Goal: Information Seeking & Learning: Compare options

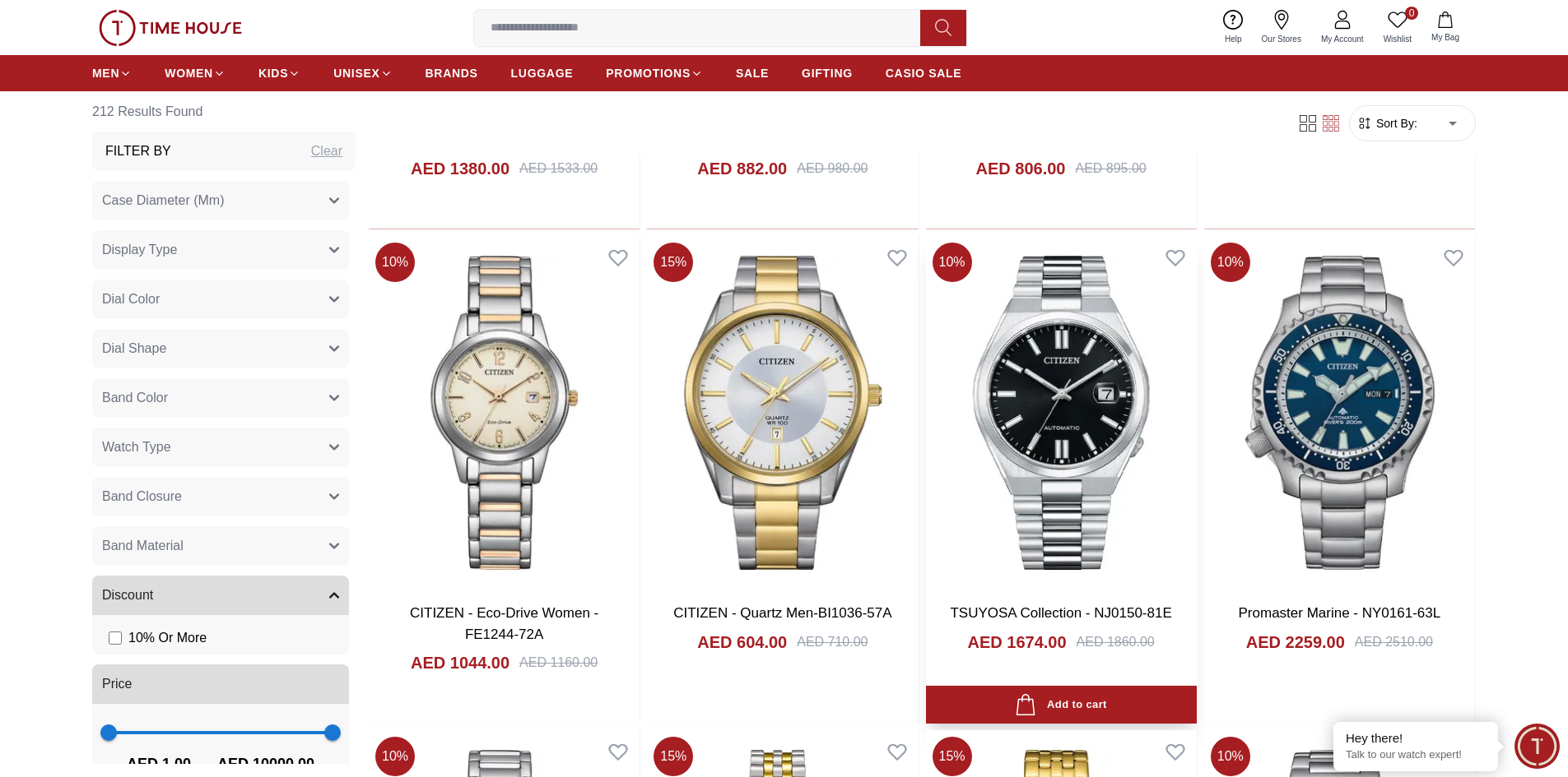
scroll to position [1234, 0]
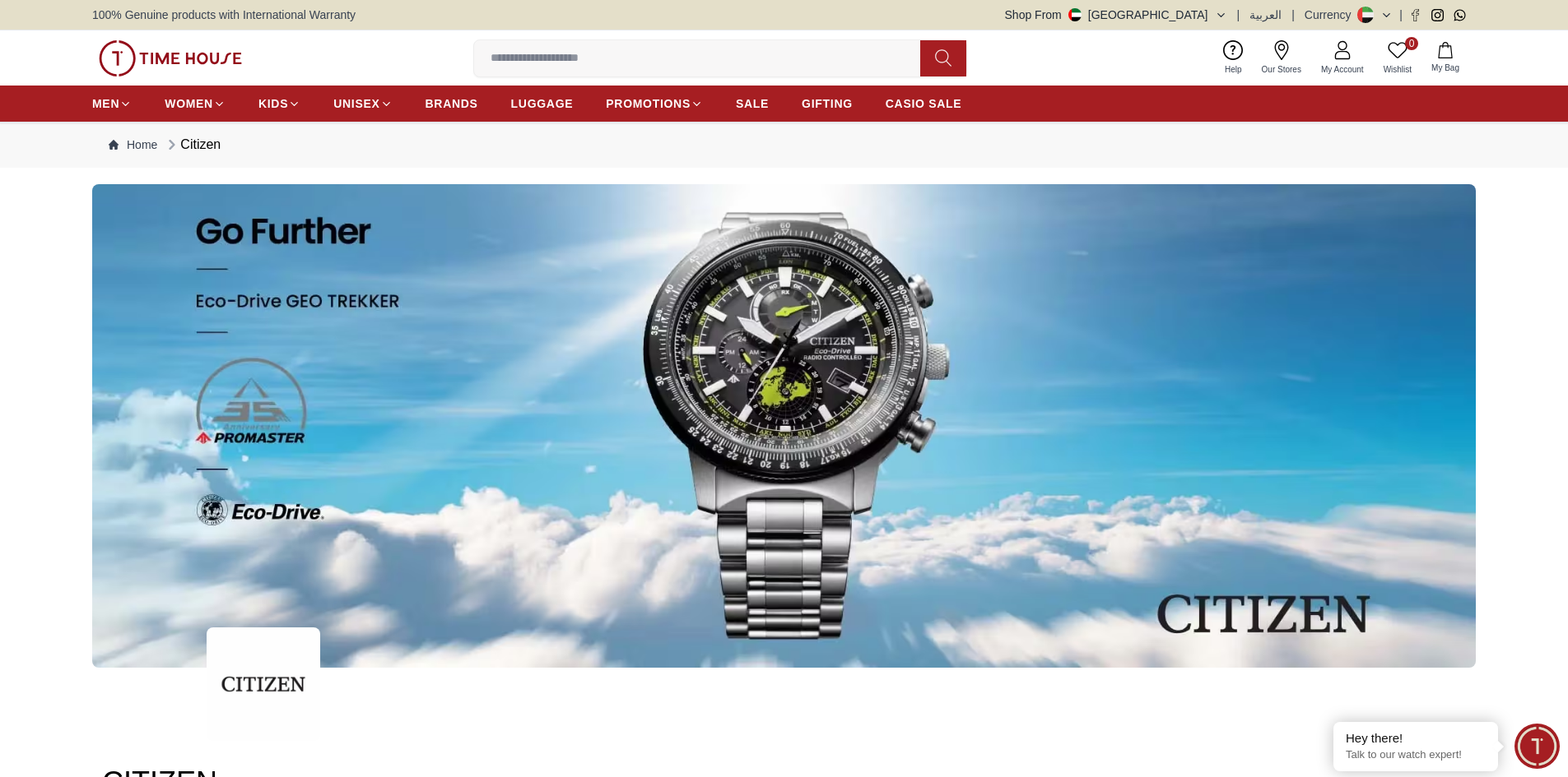
click at [464, 101] on span "BRANDS" at bounding box center [452, 104] width 53 height 17
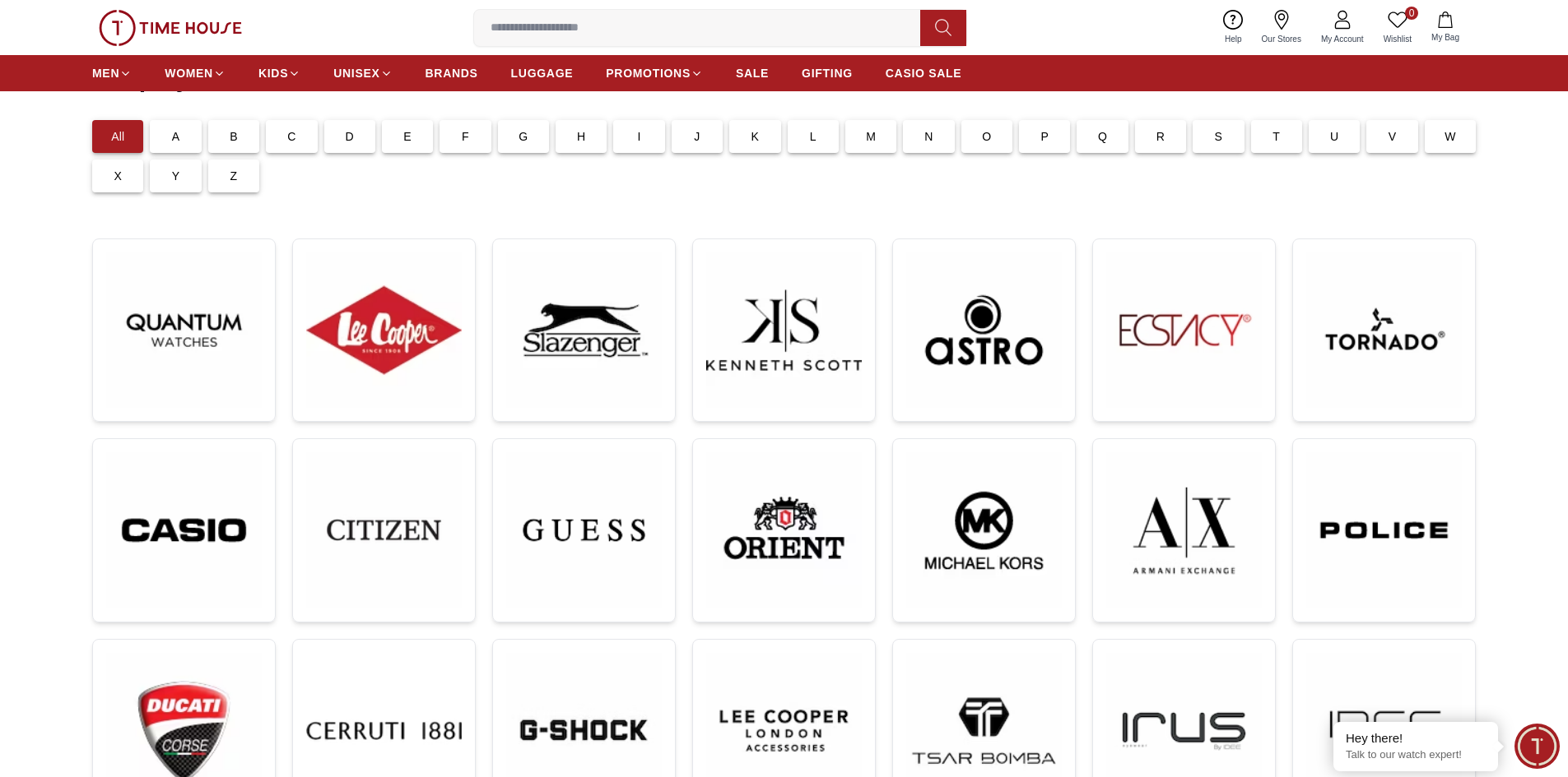
scroll to position [247, 0]
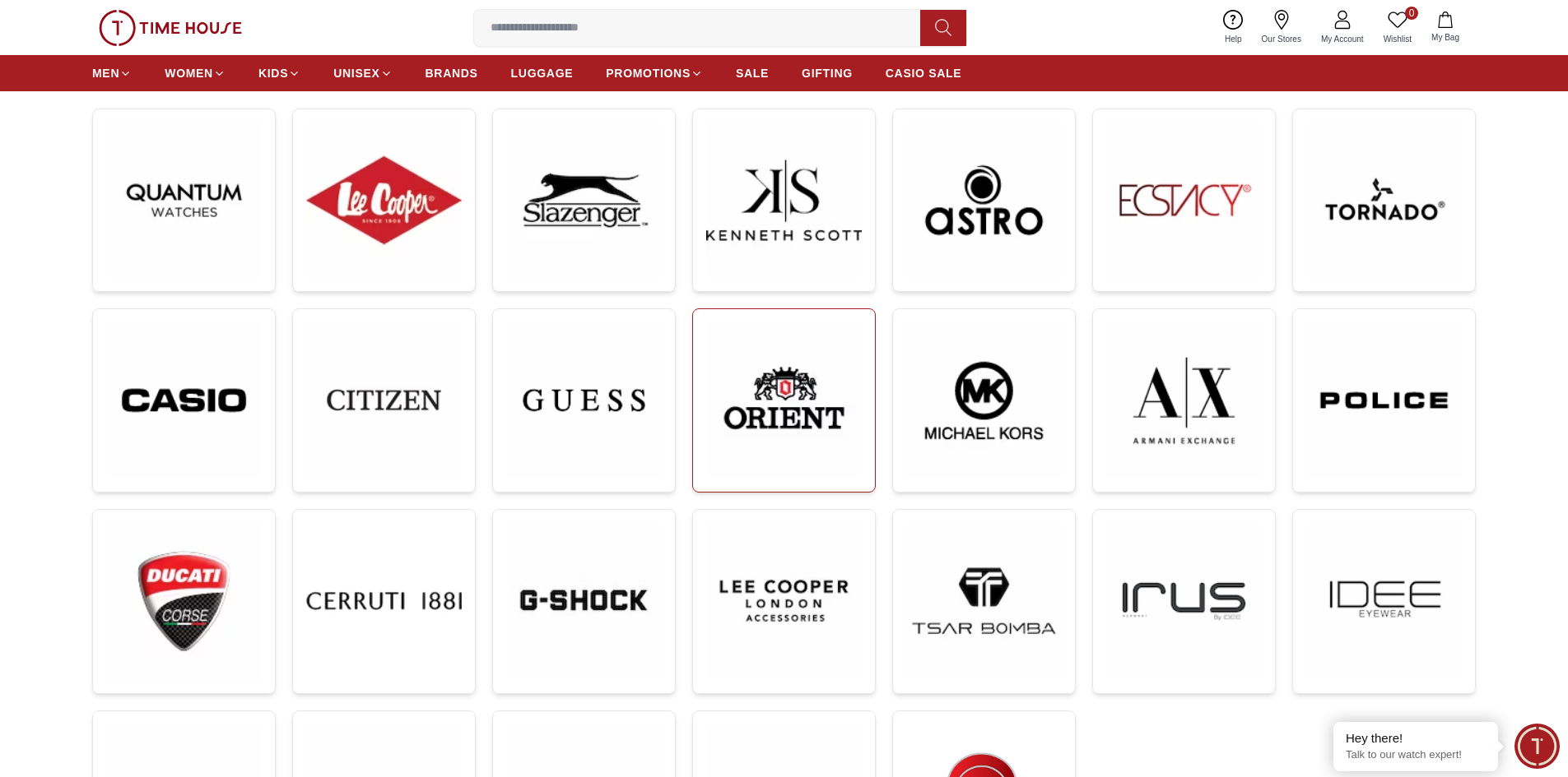
click at [769, 392] on img at bounding box center [783, 400] width 155 height 156
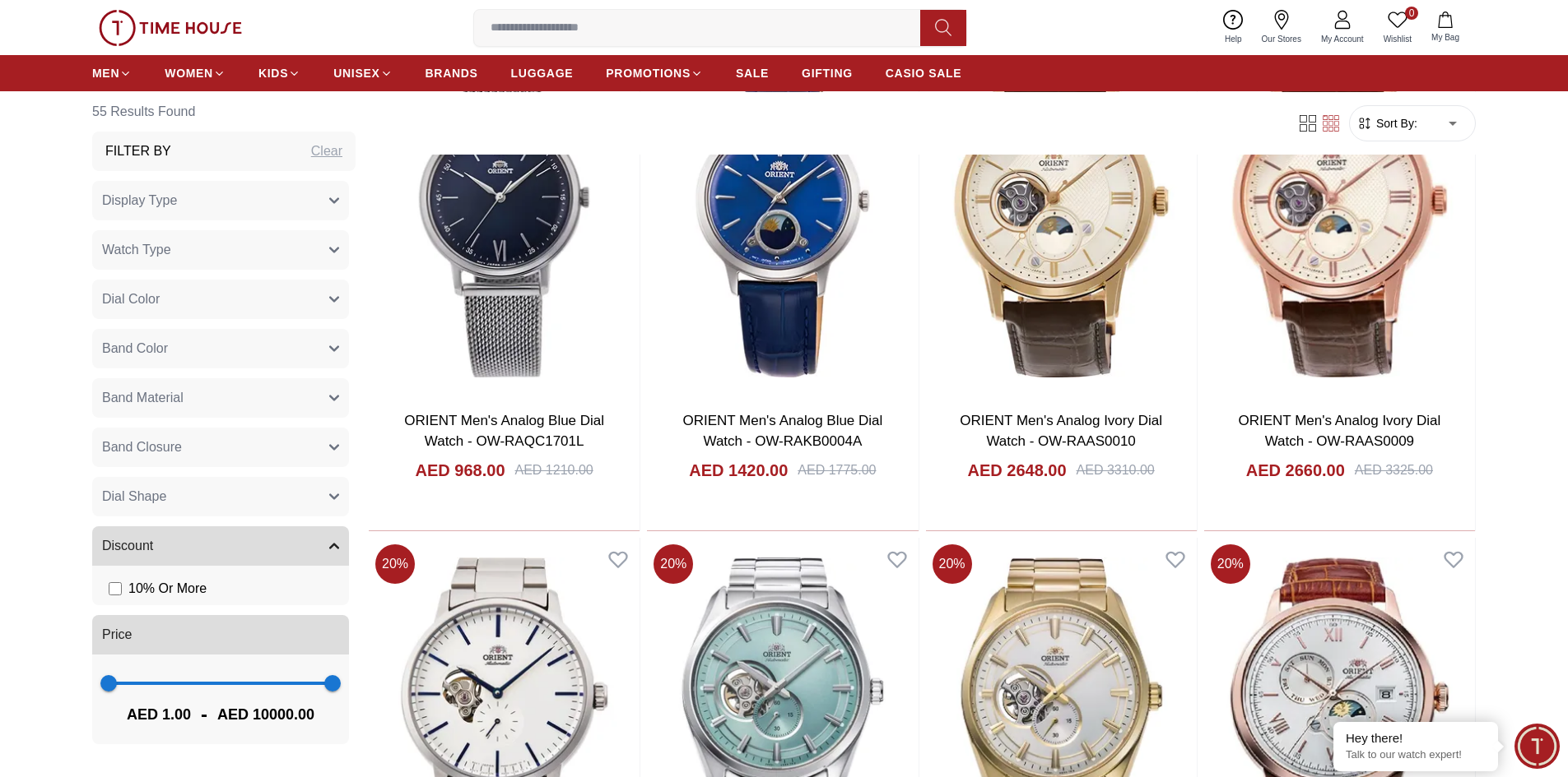
scroll to position [2797, 0]
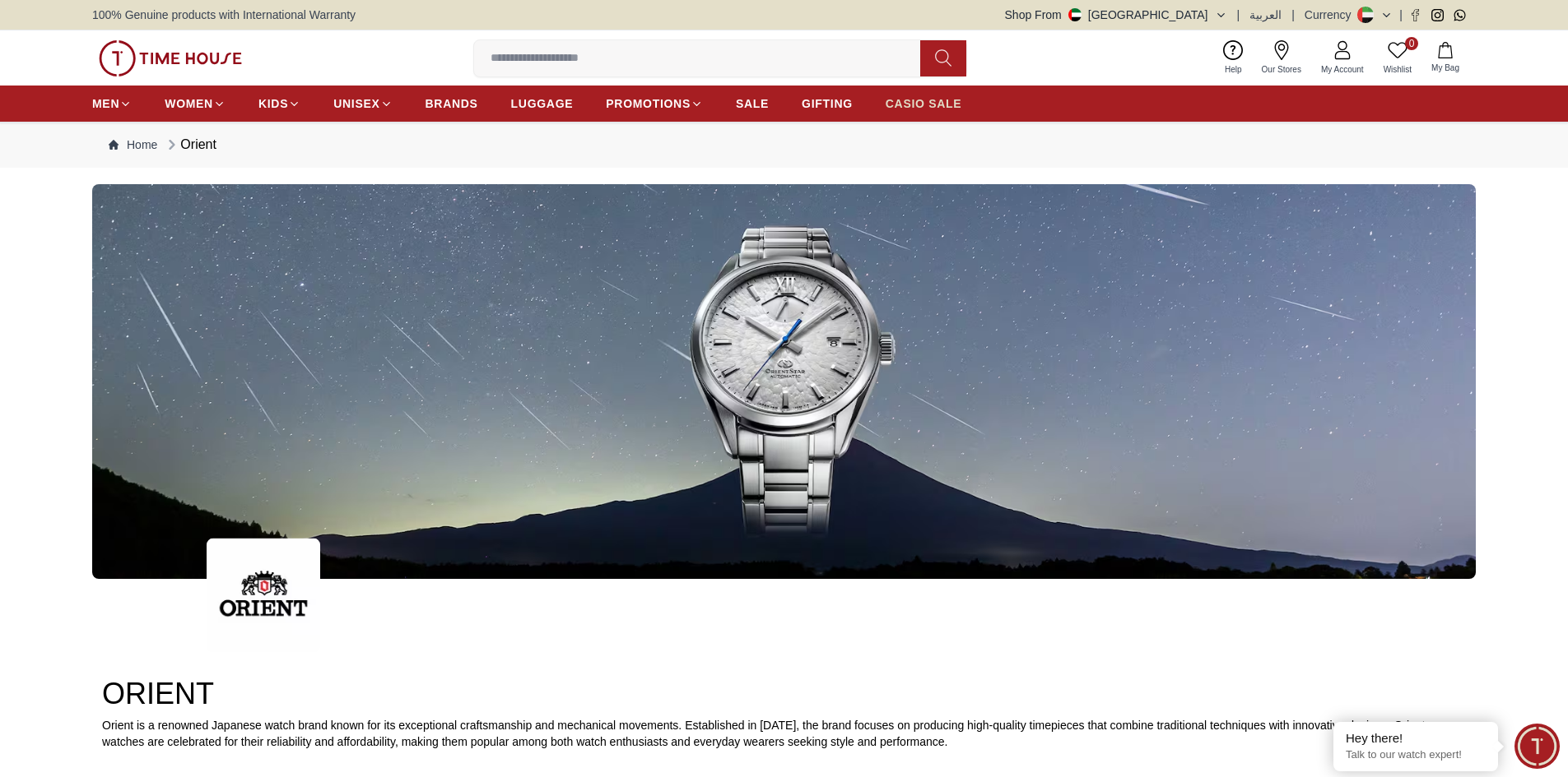
click at [919, 102] on span "CASIO SALE" at bounding box center [923, 104] width 76 height 17
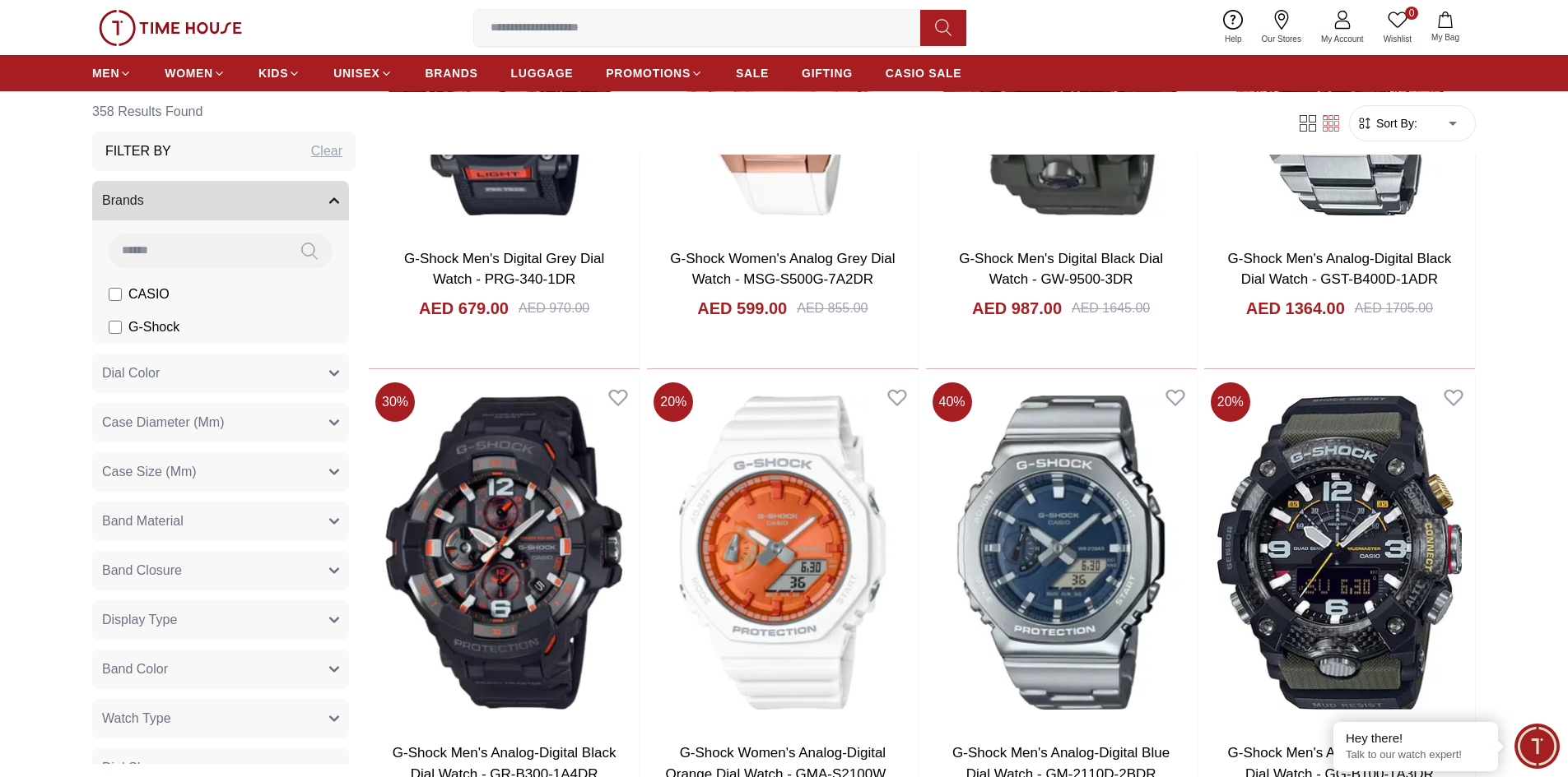
scroll to position [2221, 0]
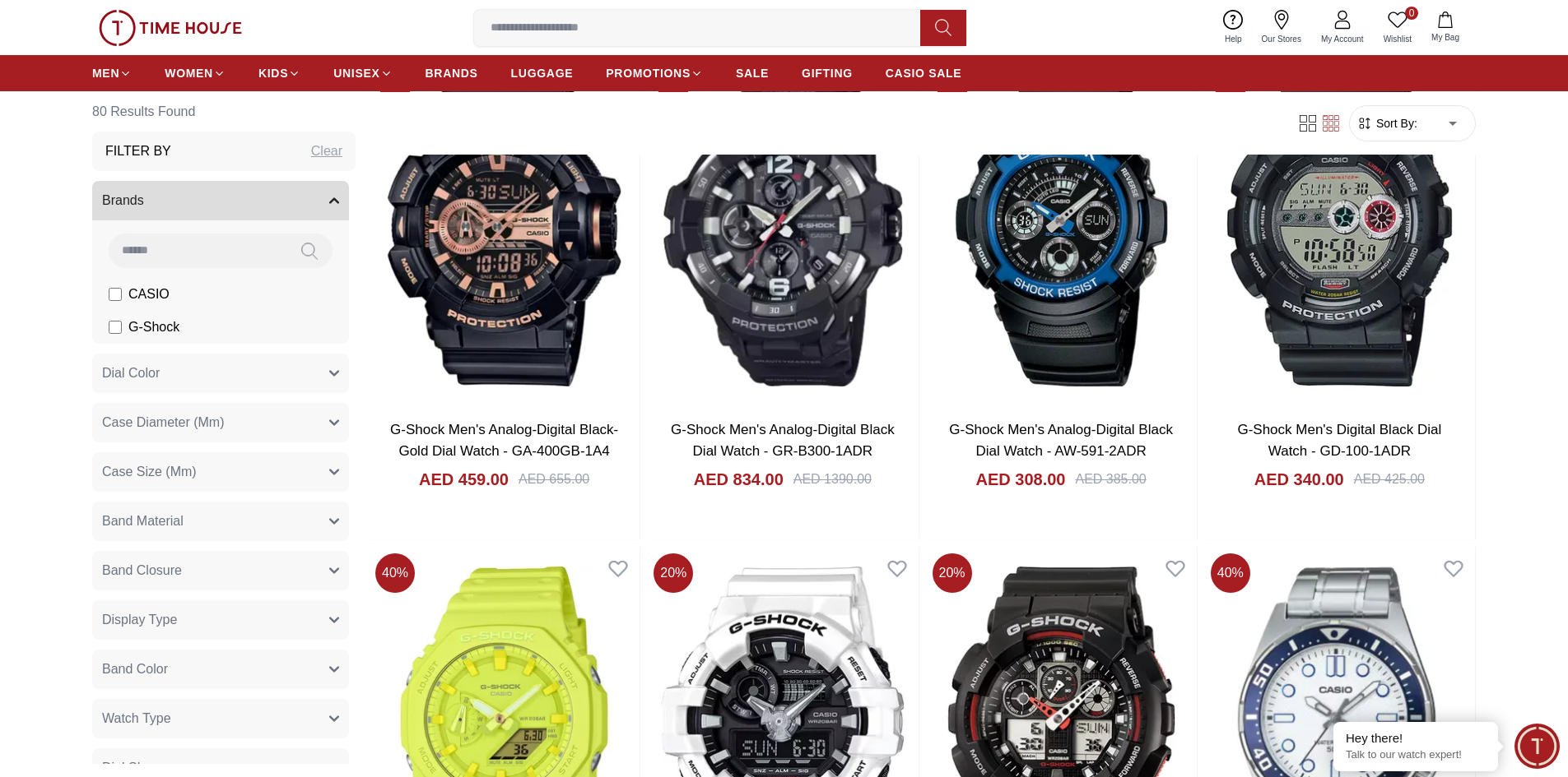
scroll to position [2468, 0]
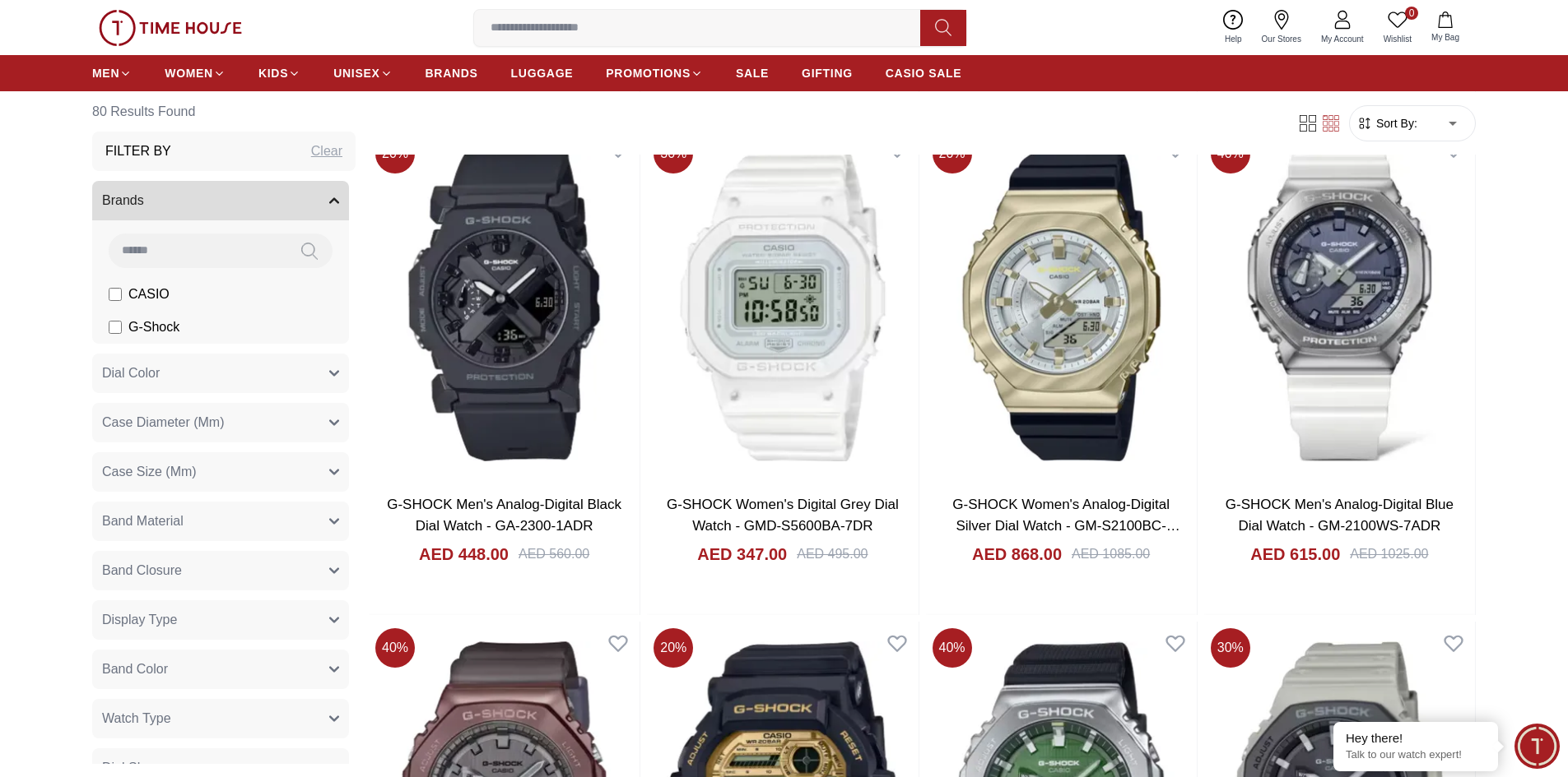
scroll to position [4607, 0]
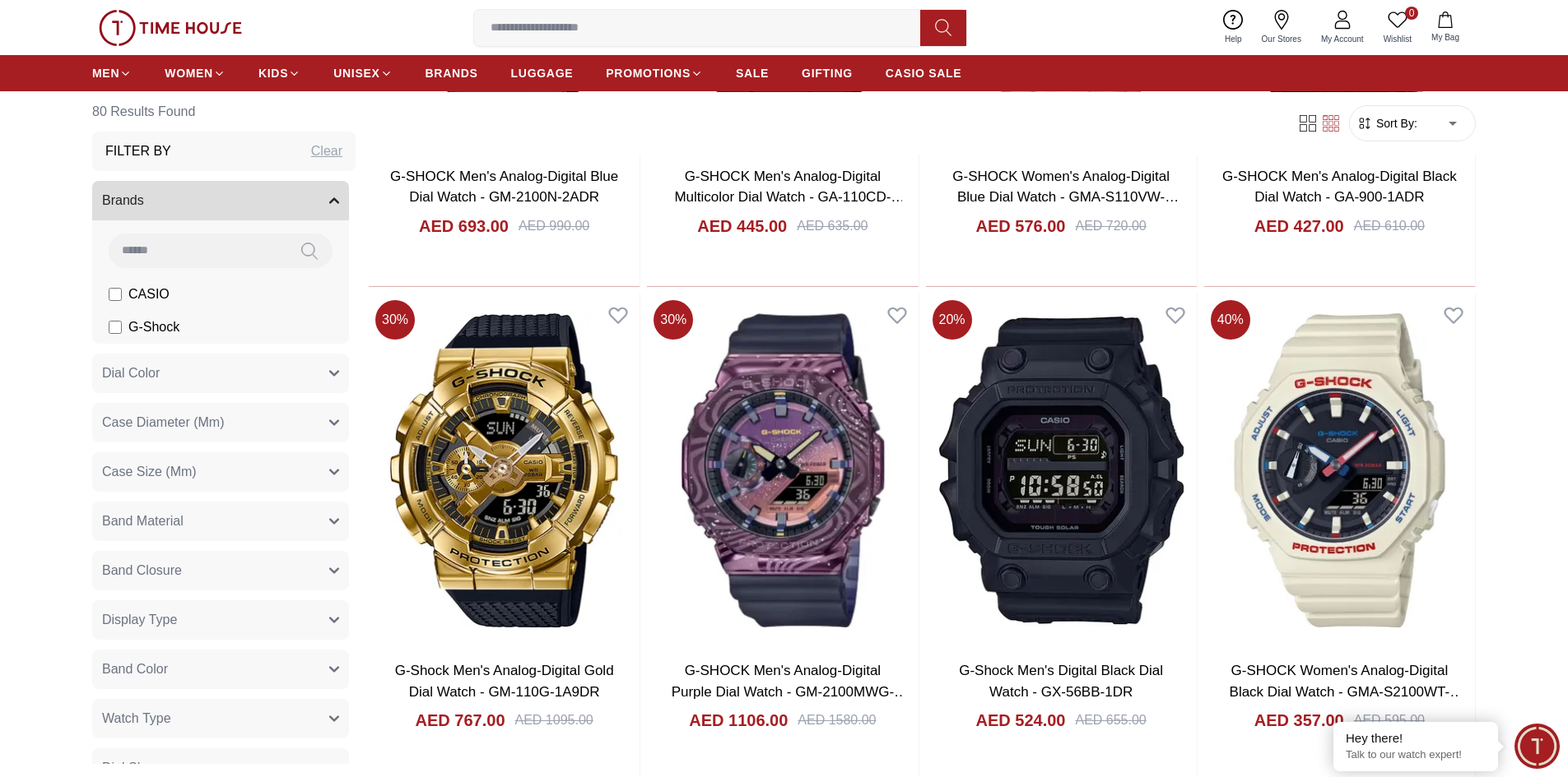
scroll to position [7404, 0]
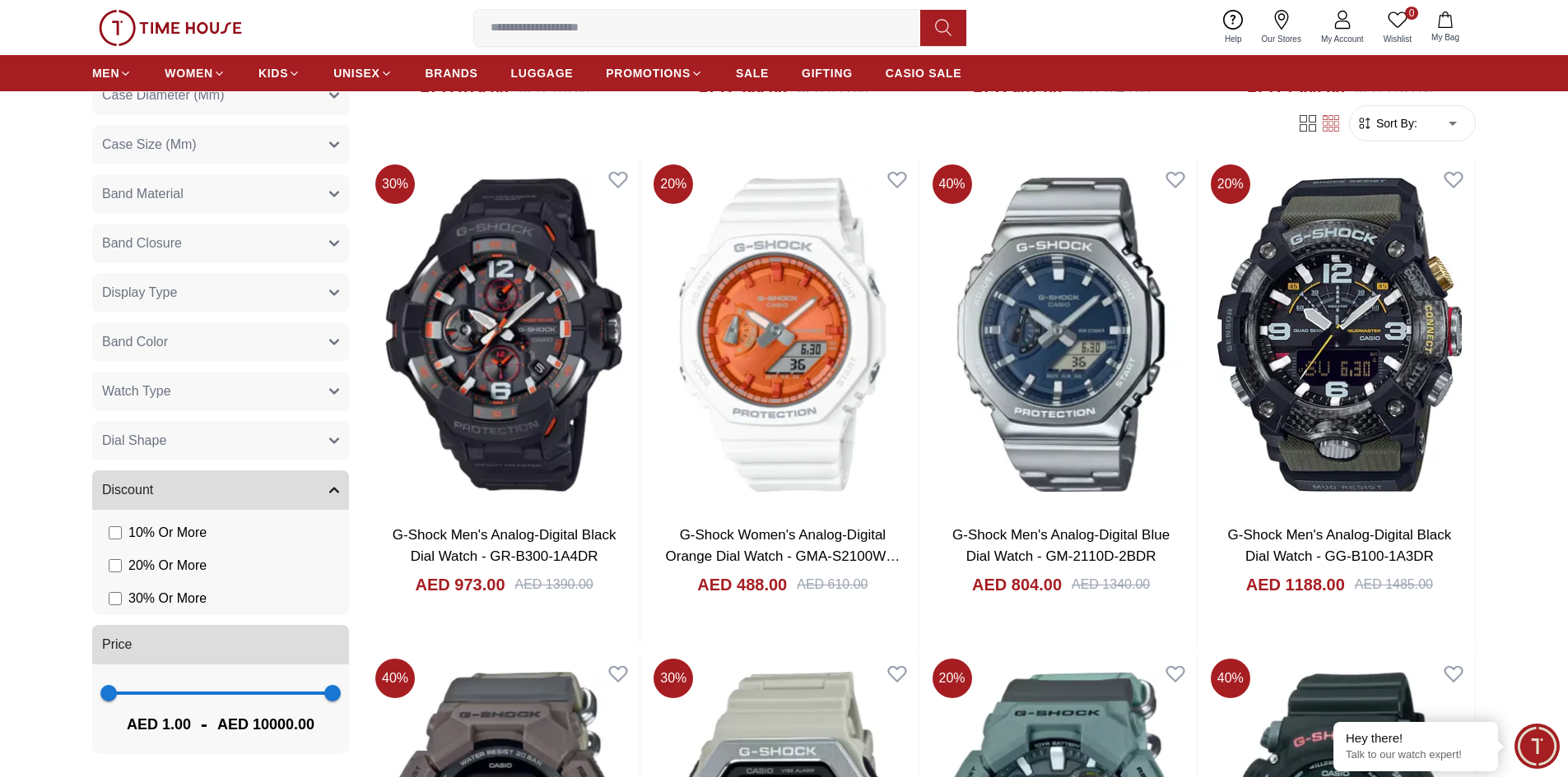
scroll to position [1030, 0]
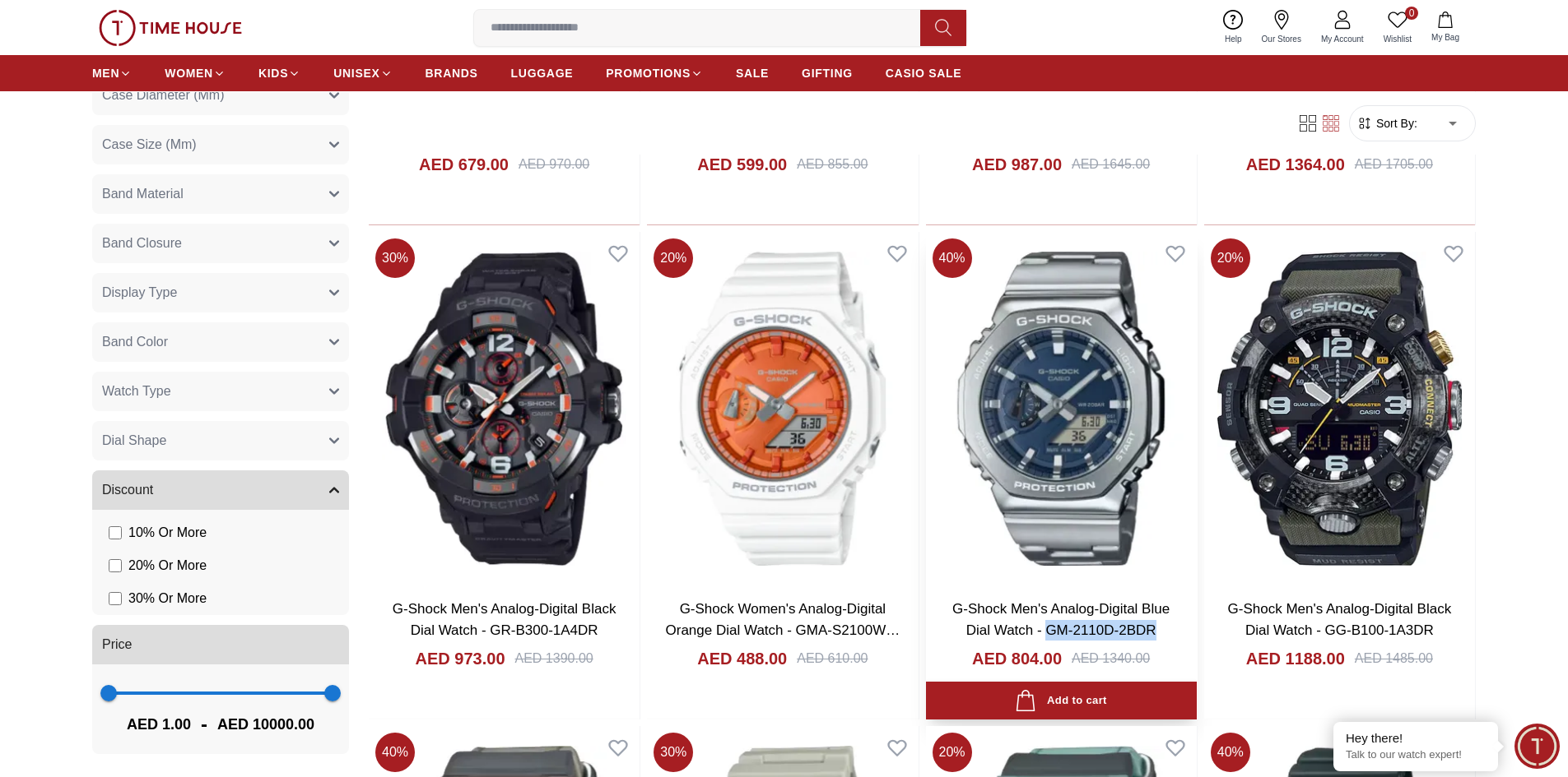
drag, startPoint x: 1162, startPoint y: 631, endPoint x: 1027, endPoint y: 645, distance: 135.7
click at [1048, 631] on h3 "G-Shock Men's Analog-Digital Blue Dial Watch - GM-2110D-2BDR" at bounding box center [1060, 619] width 238 height 42
copy link "GM-2110D-2BDR"
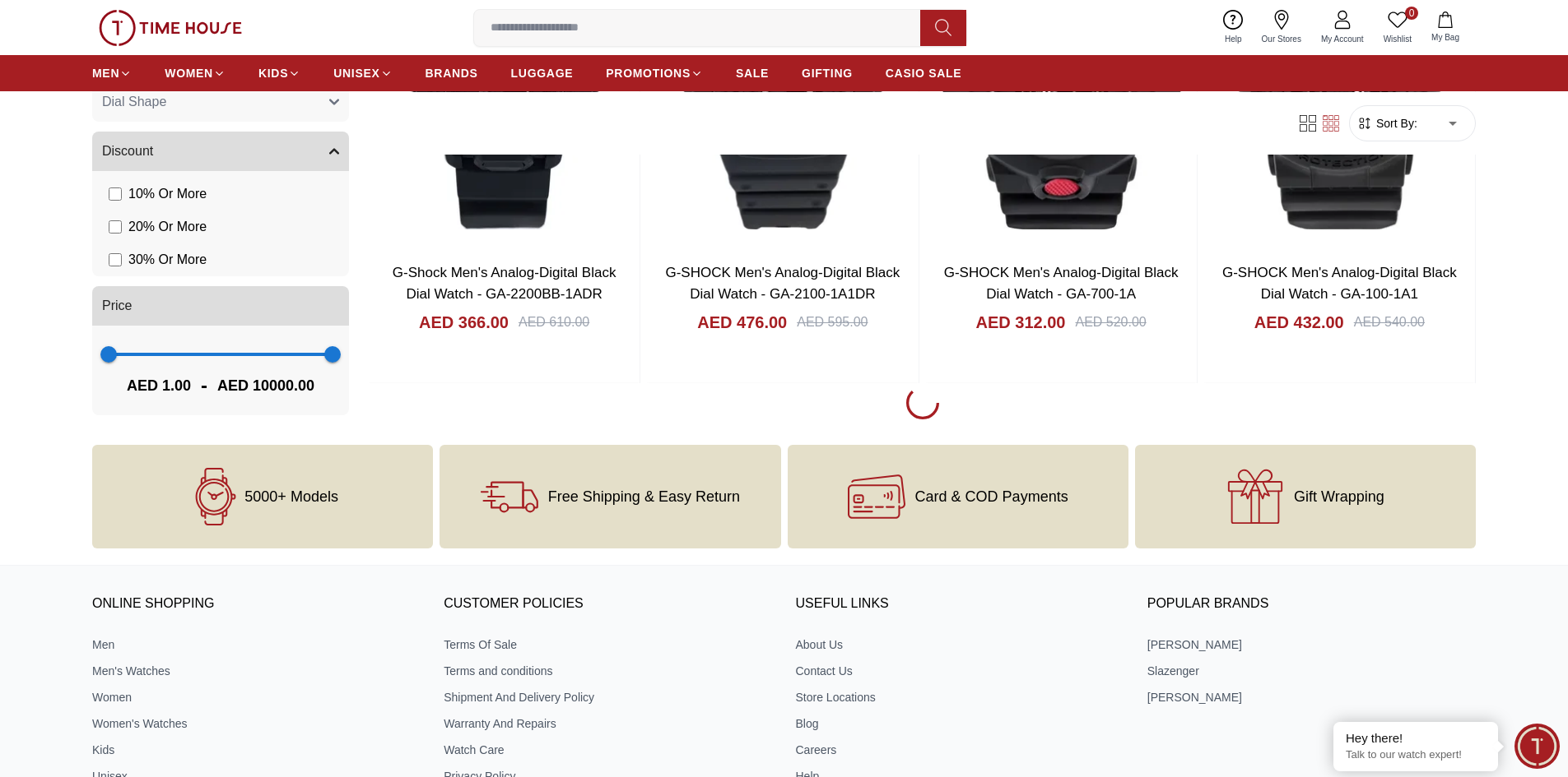
scroll to position [10243, 0]
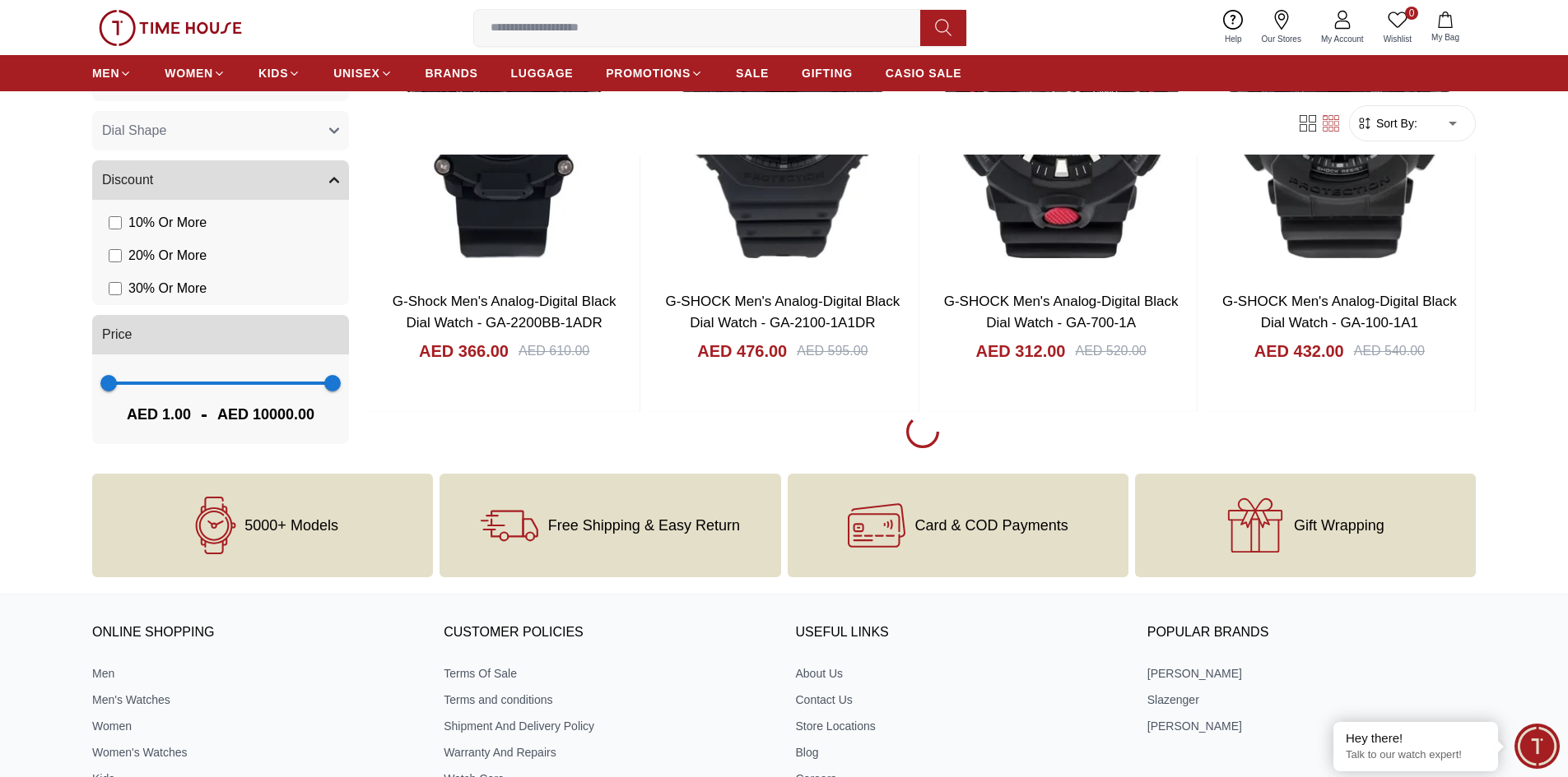
click at [1328, 125] on icon at bounding box center [1331, 124] width 17 height 17
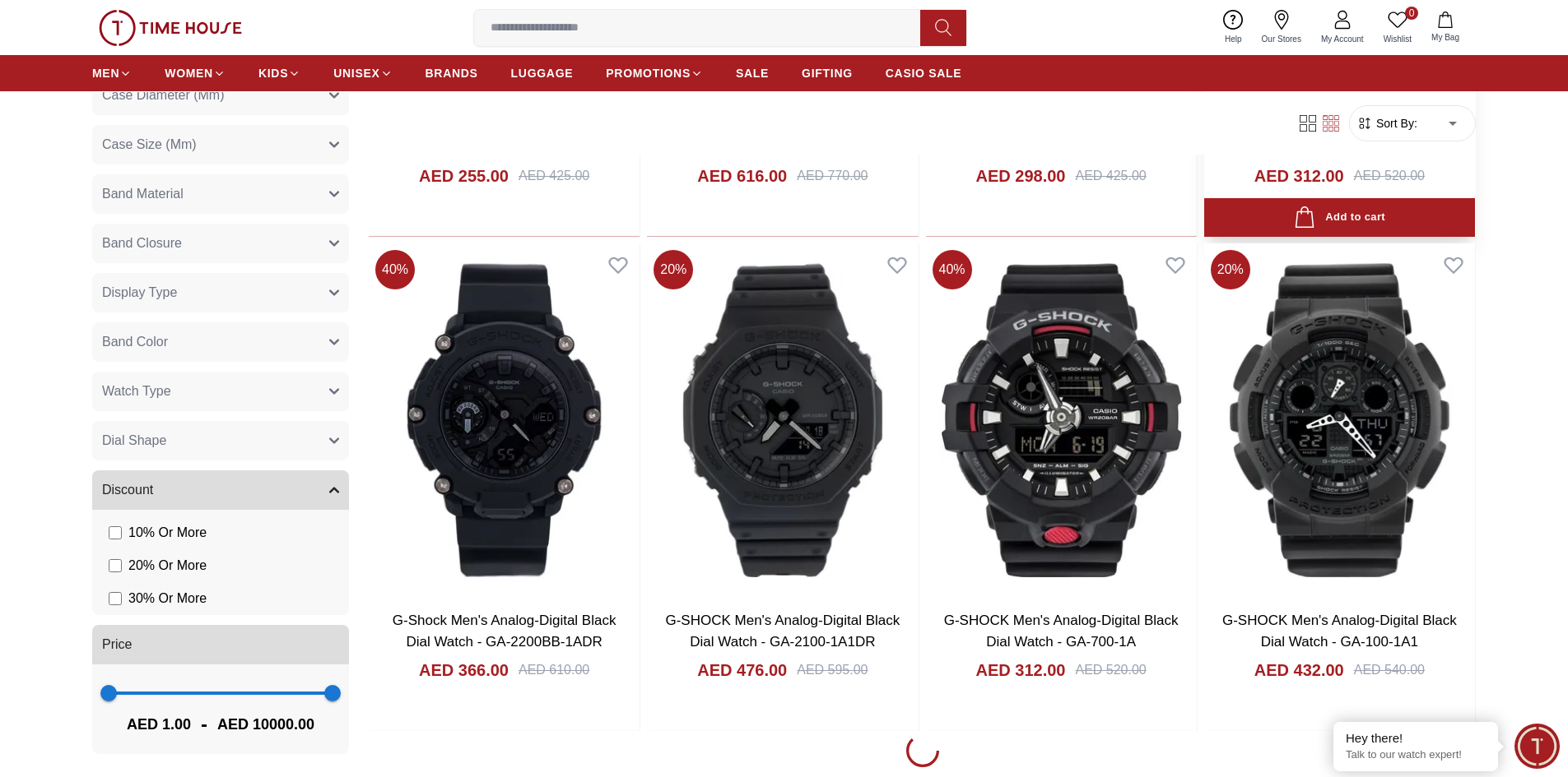
scroll to position [9914, 0]
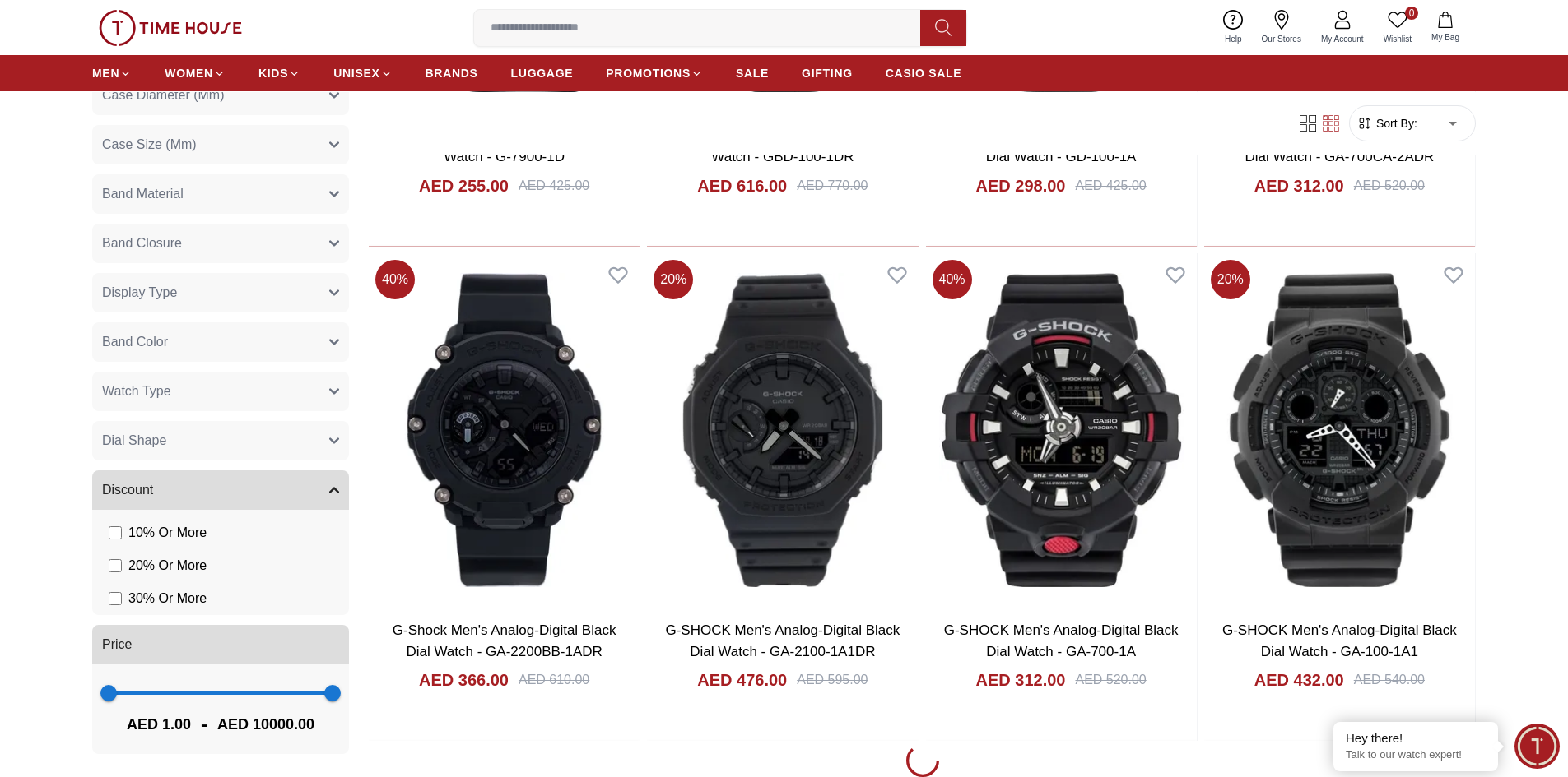
click at [1331, 119] on icon at bounding box center [1331, 124] width 17 height 17
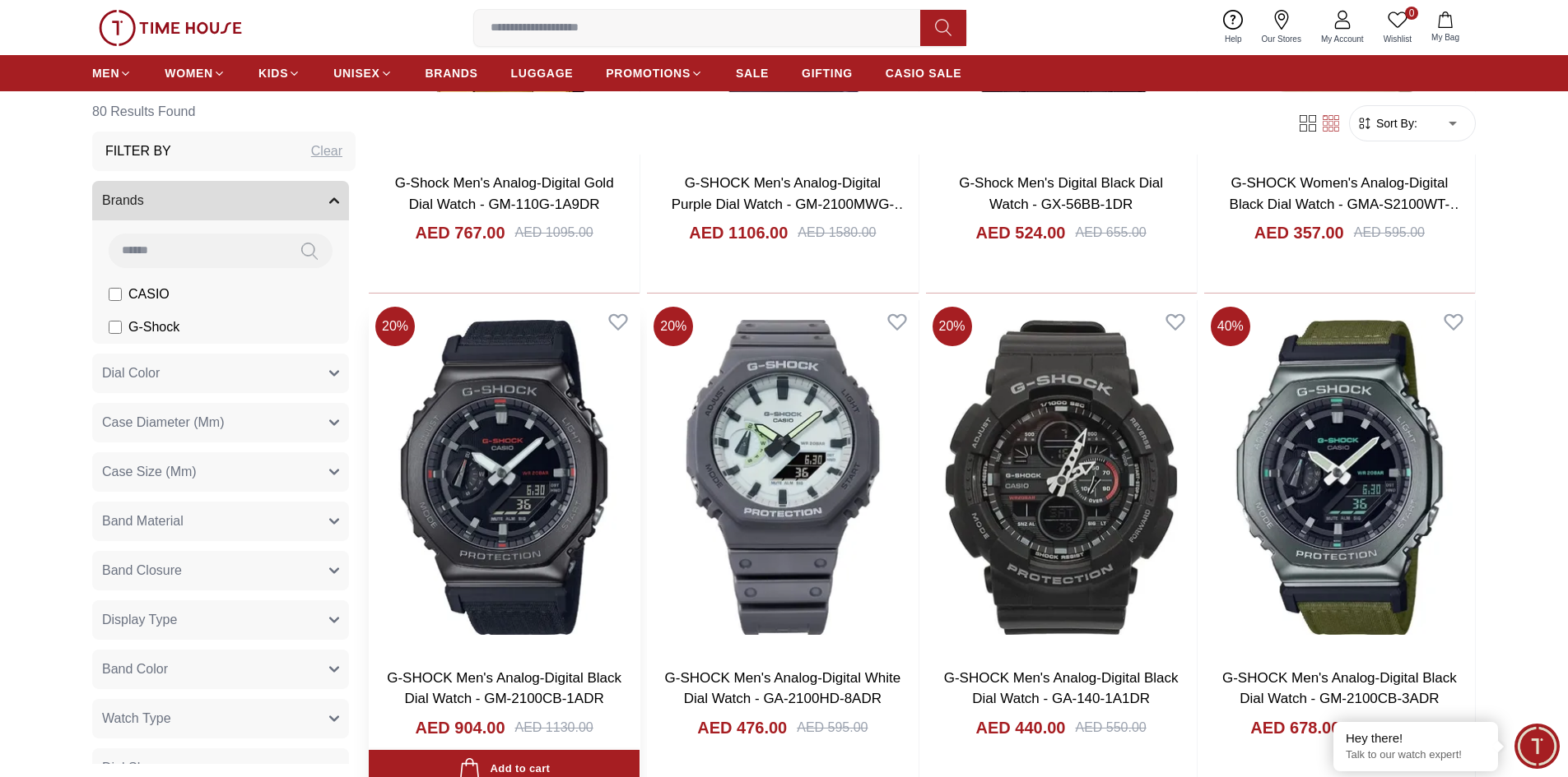
scroll to position [7917, 0]
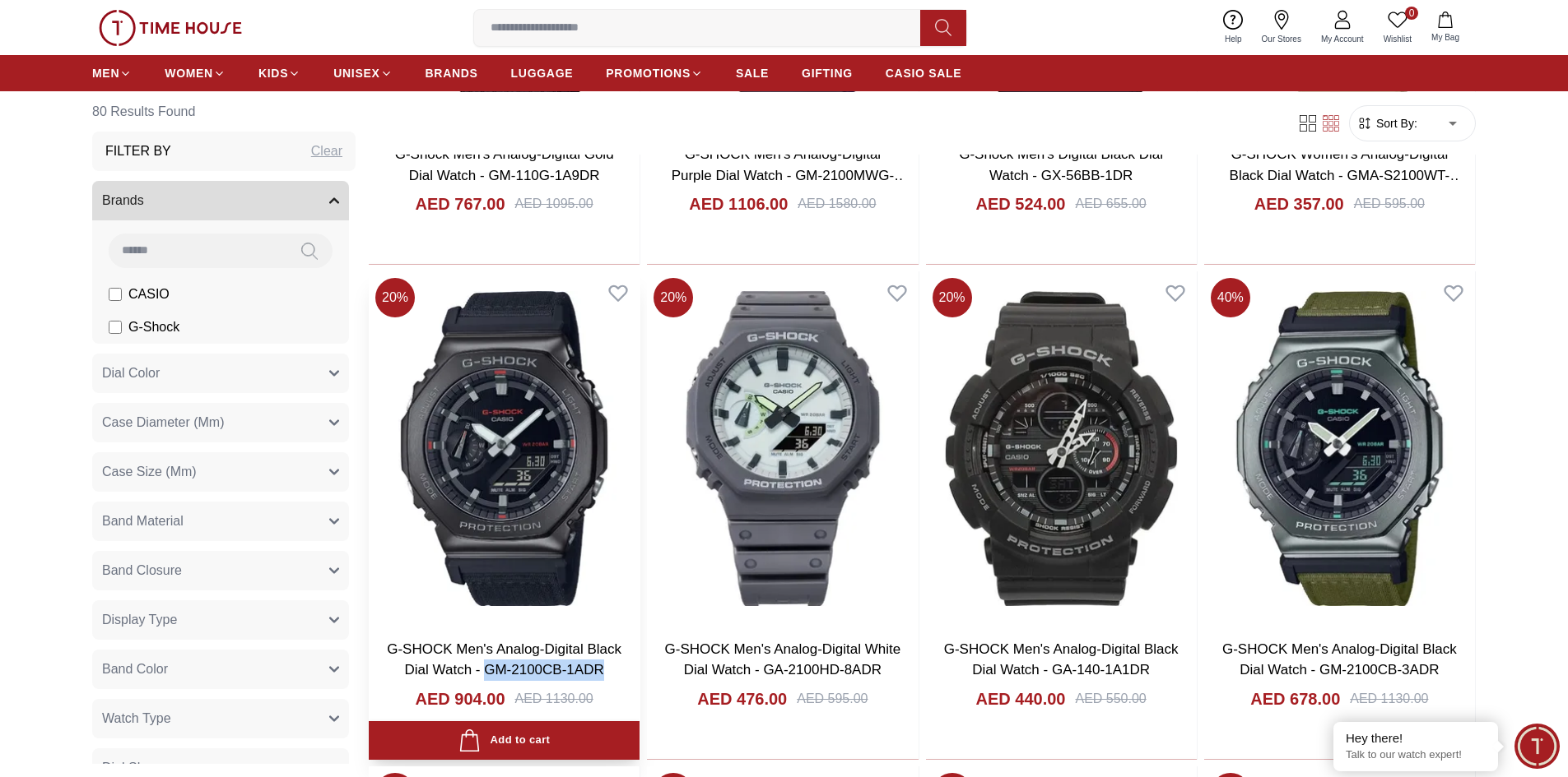
drag, startPoint x: 607, startPoint y: 671, endPoint x: 478, endPoint y: 677, distance: 129.1
click at [483, 677] on h3 "G-SHOCK Men's Analog-Digital Black Dial Watch - GM-2100CB-1ADR" at bounding box center [504, 660] width 238 height 42
copy link "GM-2100CB-1ADR"
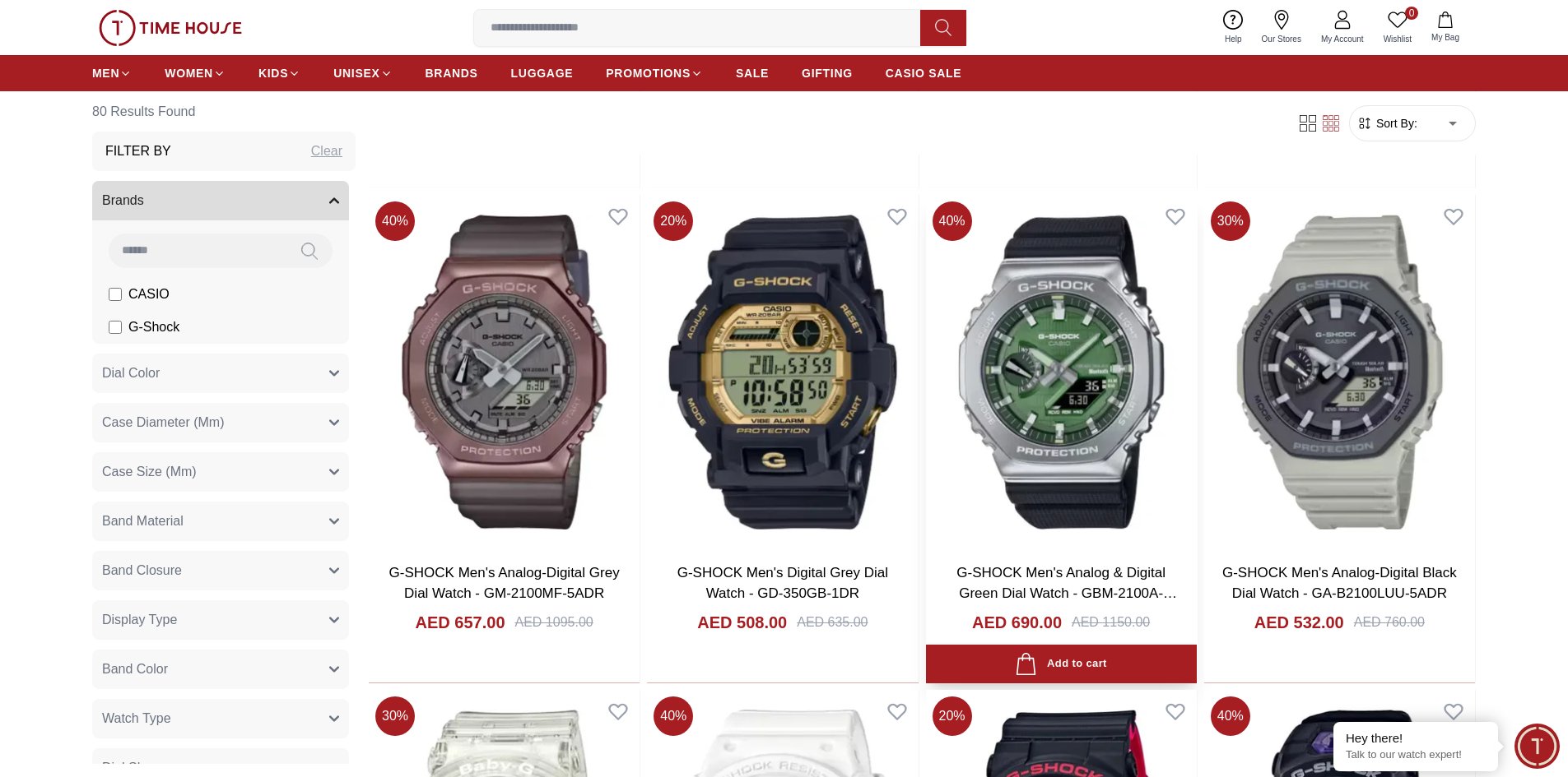
scroll to position [5038, 0]
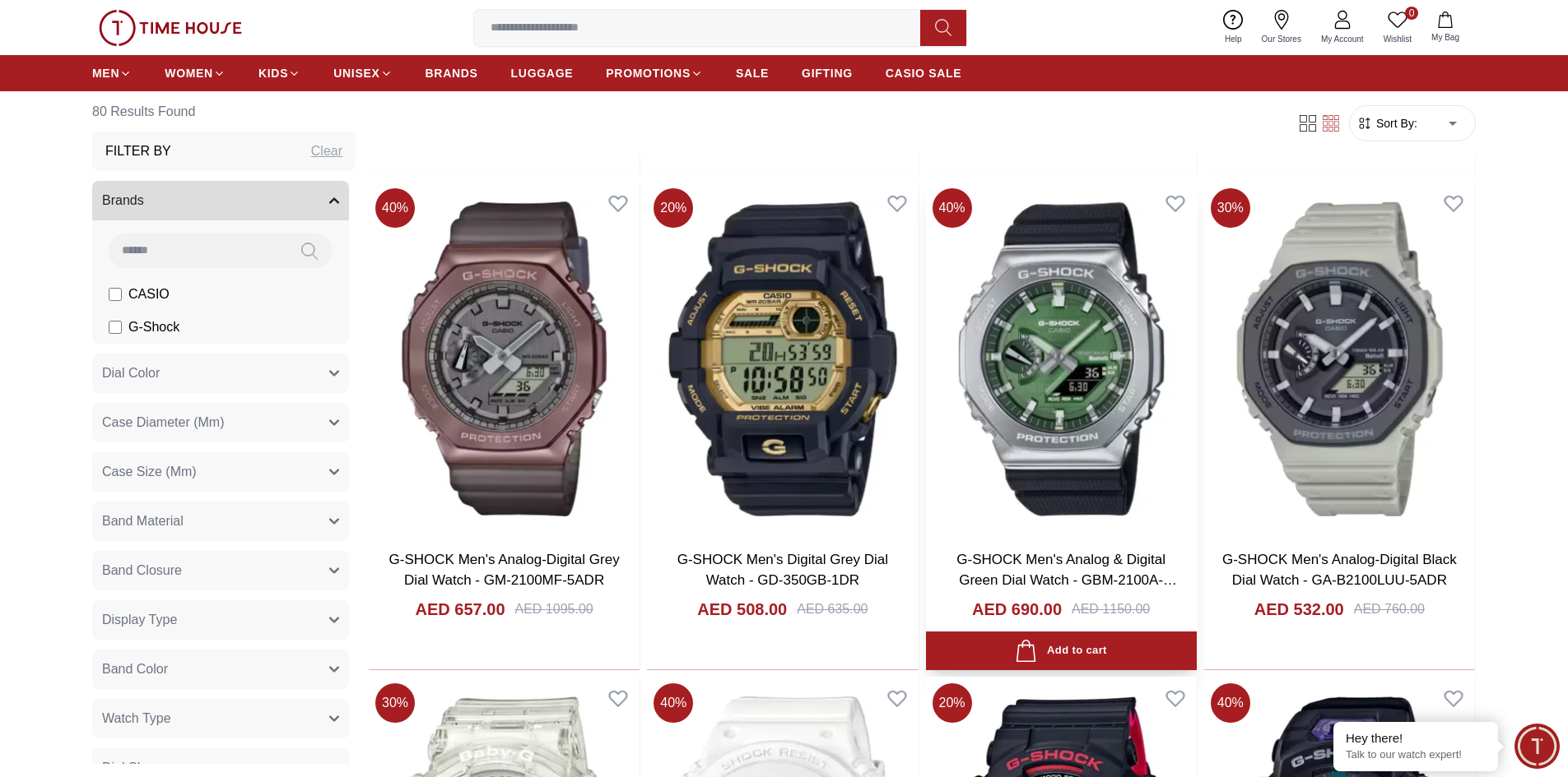
click at [1075, 368] on img at bounding box center [1061, 358] width 271 height 353
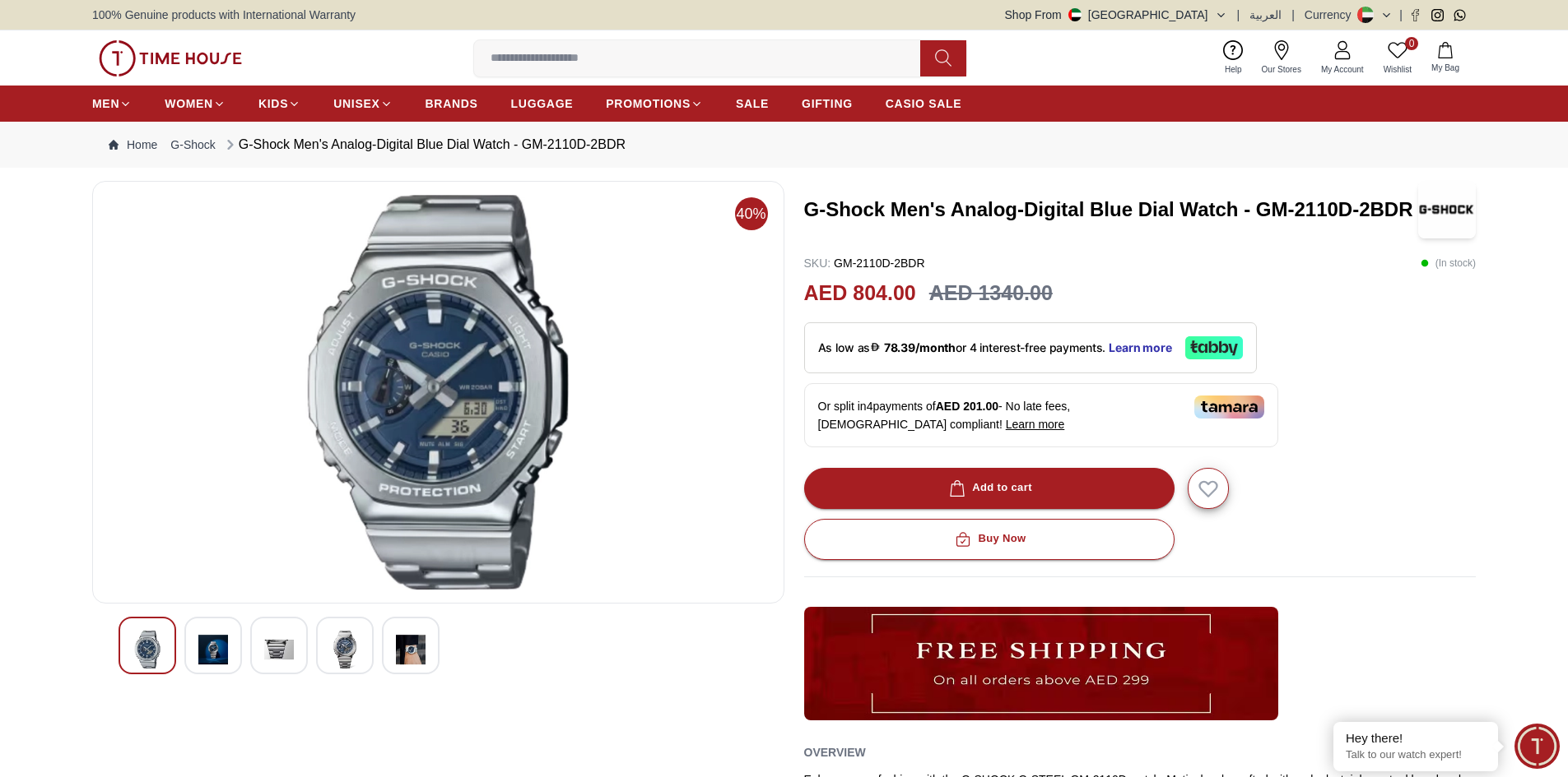
click at [350, 649] on img at bounding box center [345, 650] width 30 height 38
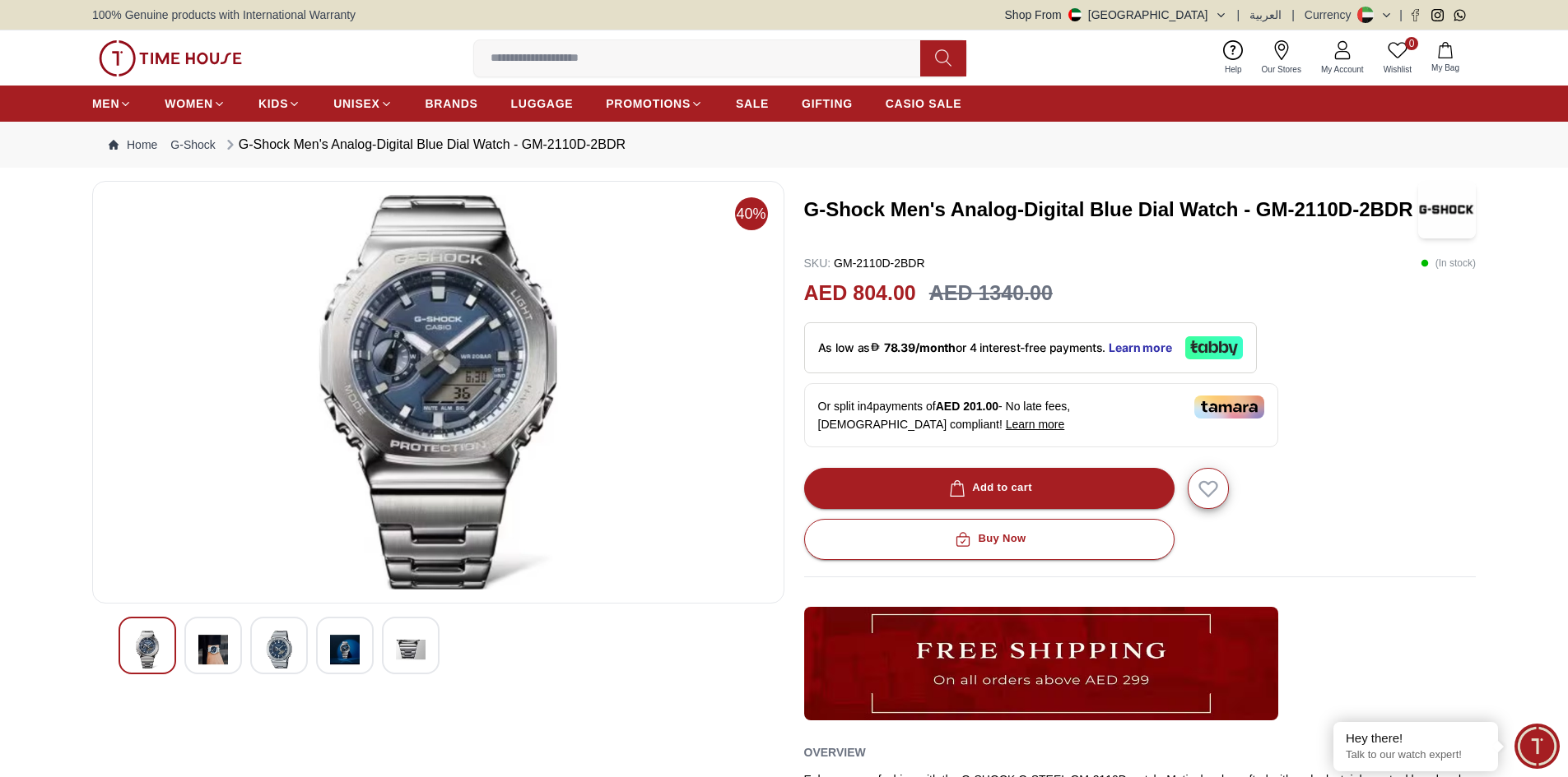
click at [218, 649] on img at bounding box center [213, 650] width 30 height 38
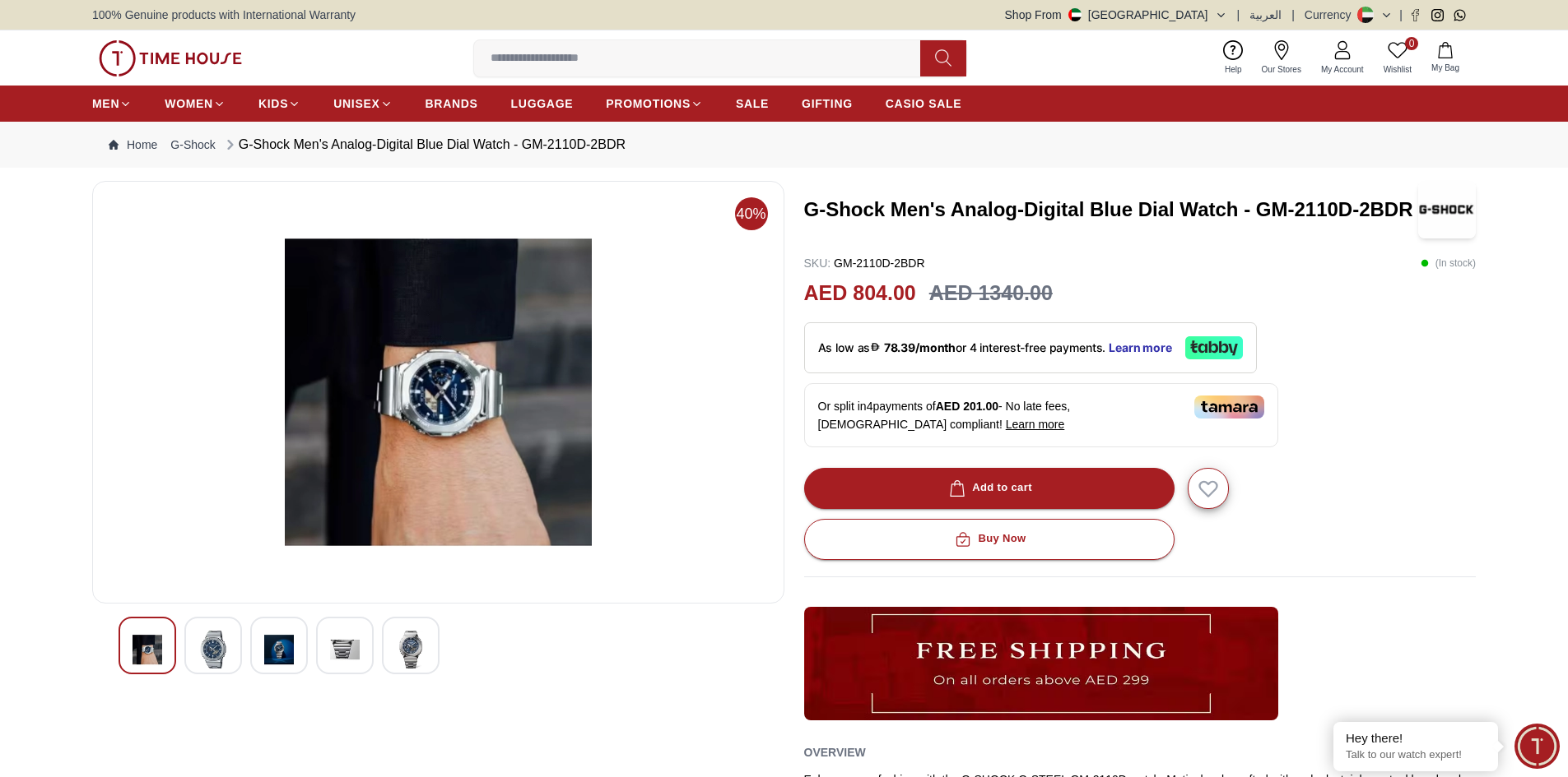
click at [219, 648] on img at bounding box center [213, 650] width 30 height 38
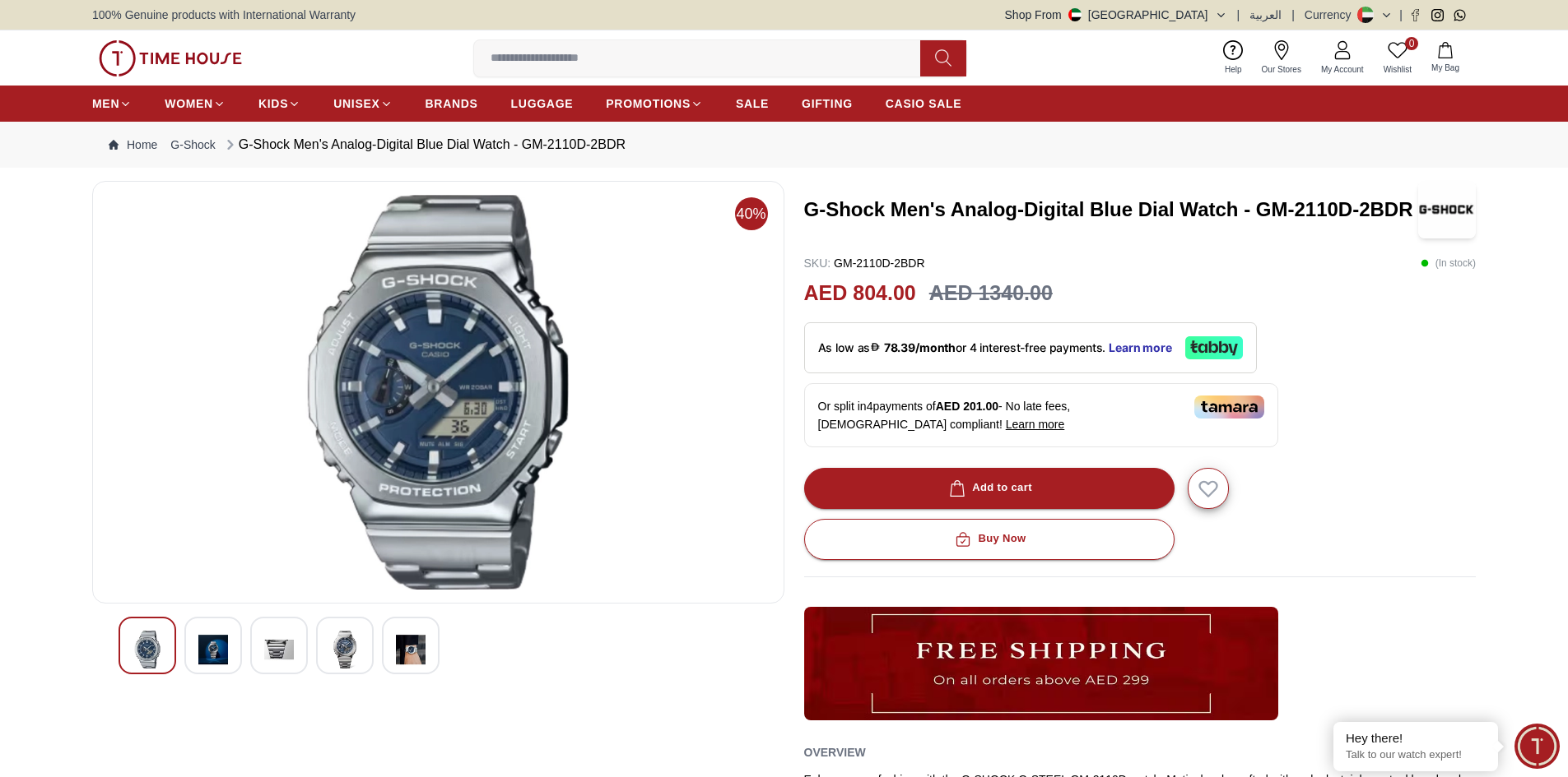
click at [268, 653] on img at bounding box center [279, 650] width 30 height 38
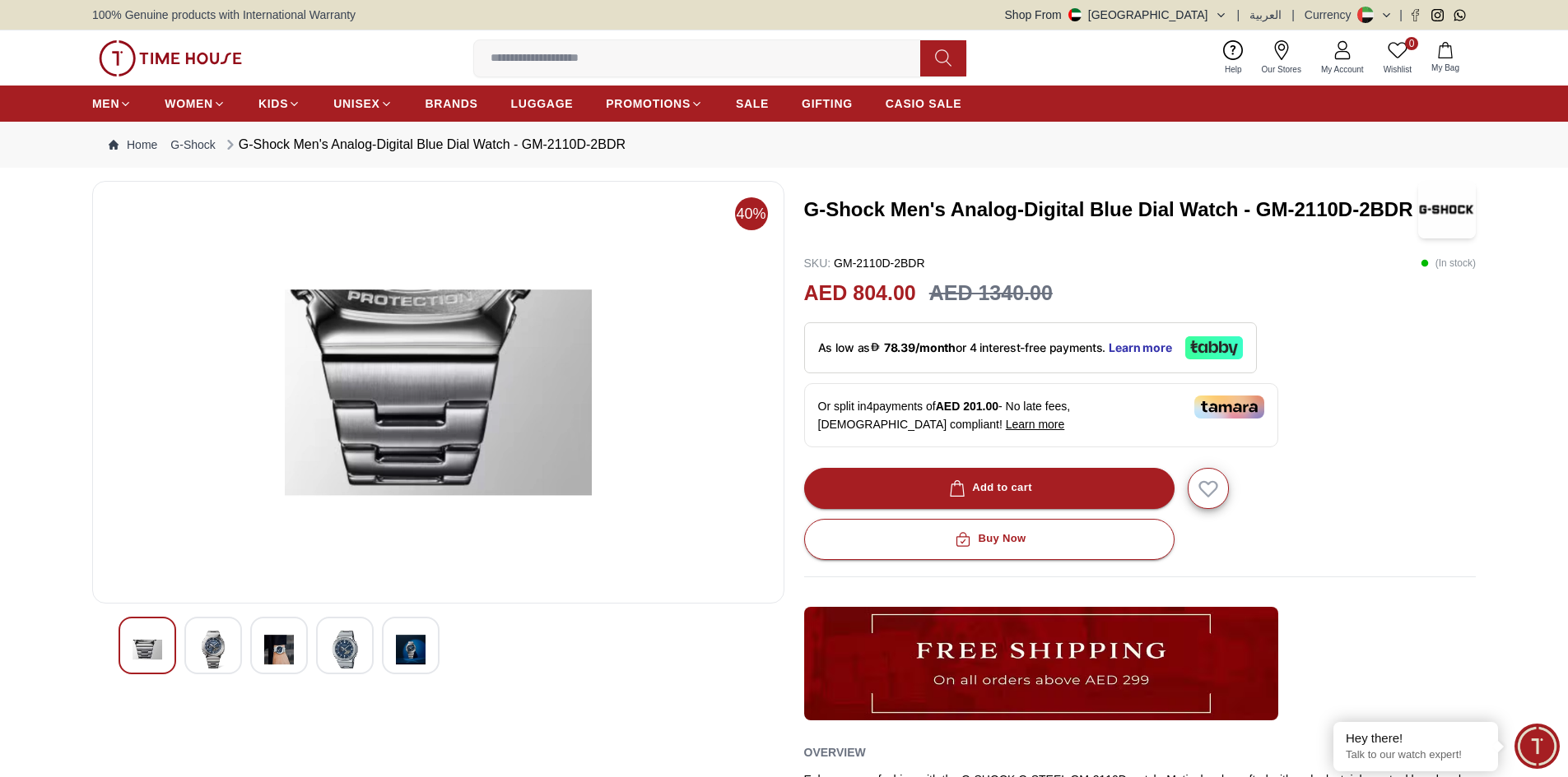
click at [329, 654] on div at bounding box center [344, 645] width 57 height 57
